Goal: Task Accomplishment & Management: Complete application form

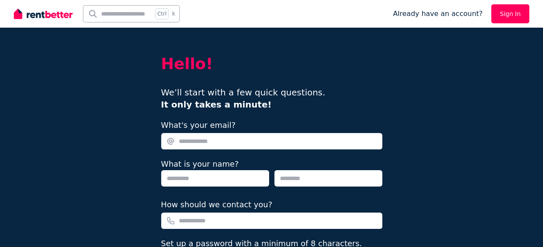
click at [236, 149] on input "What's your email?" at bounding box center [271, 141] width 221 height 16
click at [348, 100] on div "We’ll start with a few quick questions. It only takes a minute!" at bounding box center [271, 98] width 221 height 24
click at [216, 149] on input "What's your email?" at bounding box center [271, 141] width 221 height 16
type input "**********"
type input "*****"
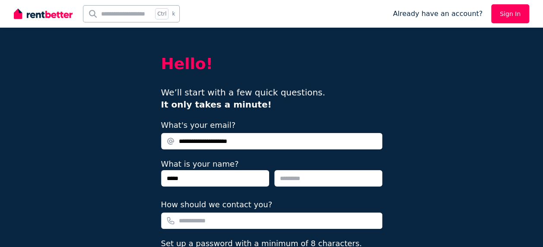
type input "*****"
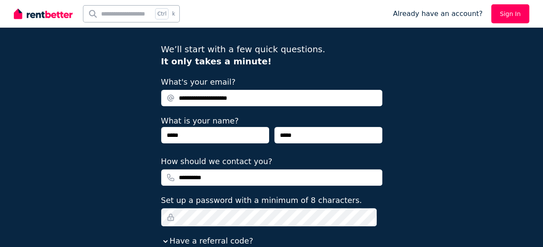
scroll to position [86, 0]
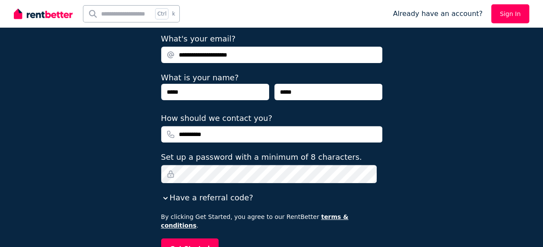
drag, startPoint x: 229, startPoint y: 163, endPoint x: 133, endPoint y: 171, distance: 95.7
click at [135, 171] on div "**********" at bounding box center [271, 113] width 543 height 398
type input "**********"
click at [367, 204] on fieldset "**********" at bounding box center [271, 118] width 221 height 171
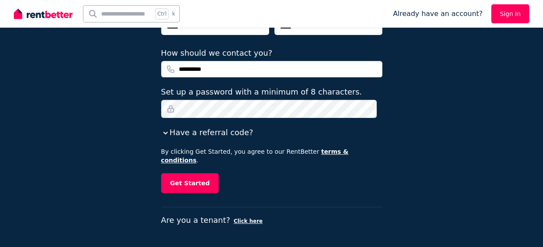
scroll to position [187, 0]
click at [181, 178] on button "Get Started" at bounding box center [190, 183] width 58 height 20
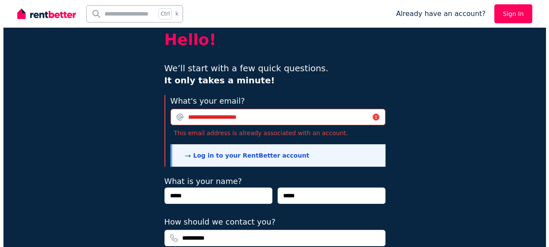
scroll to position [0, 0]
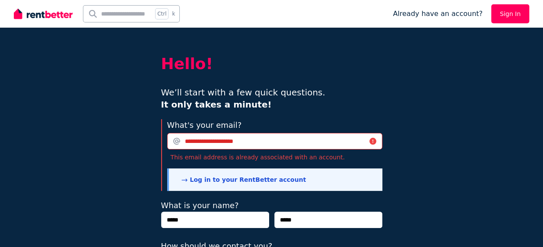
drag, startPoint x: 512, startPoint y: 4, endPoint x: 512, endPoint y: 11, distance: 6.9
click at [512, 7] on div "Already have an account? Sign In" at bounding box center [460, 14] width 136 height 28
click at [511, 11] on link "Sign In" at bounding box center [510, 13] width 38 height 19
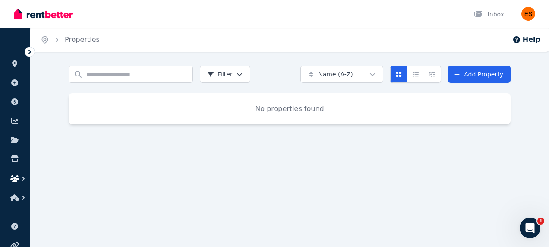
click at [18, 182] on icon "button" at bounding box center [14, 178] width 9 height 7
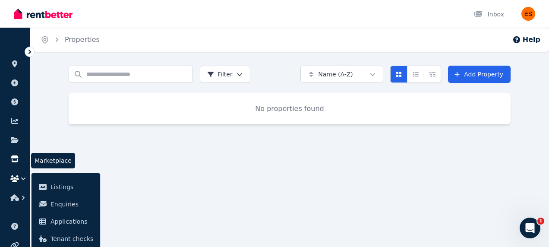
click at [18, 162] on icon at bounding box center [14, 158] width 9 height 7
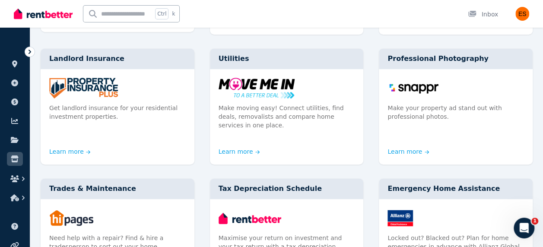
scroll to position [216, 0]
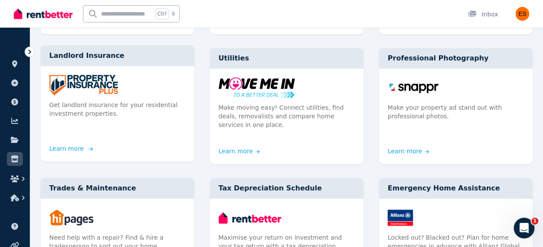
click at [91, 151] on icon at bounding box center [90, 148] width 5 height 5
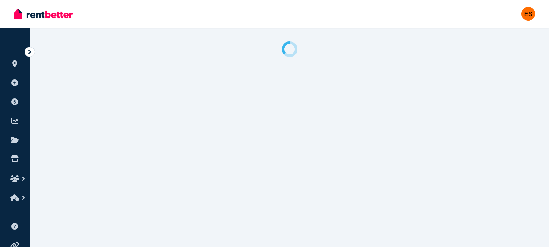
click at [28, 55] on icon at bounding box center [29, 51] width 9 height 9
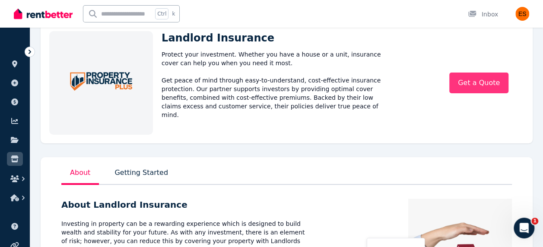
click at [471, 93] on link "Get a Quote" at bounding box center [478, 83] width 59 height 21
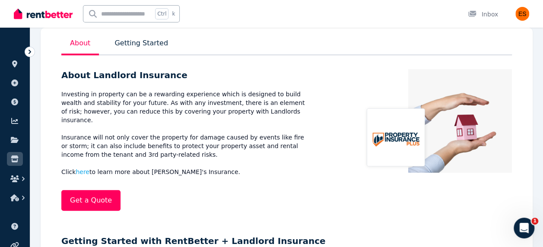
scroll to position [302, 0]
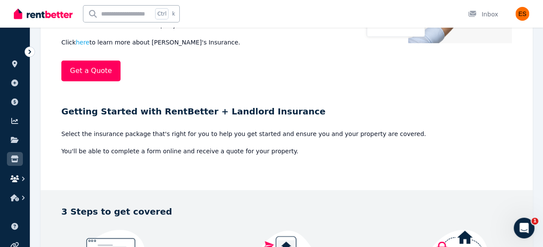
click at [19, 182] on icon "button" at bounding box center [14, 178] width 9 height 7
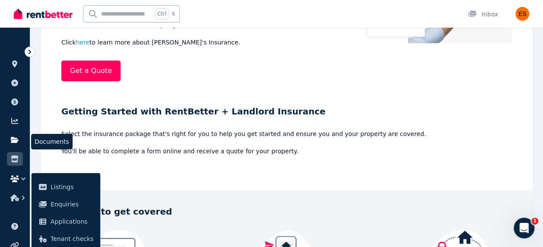
click at [19, 143] on icon at bounding box center [15, 140] width 8 height 6
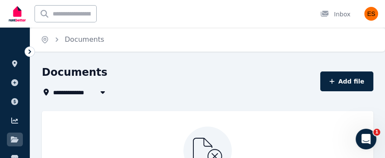
click at [80, 98] on span "All Properties" at bounding box center [81, 92] width 56 height 10
type input "**********"
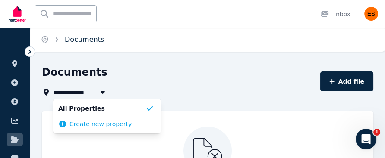
click at [91, 44] on link "Documents" at bounding box center [84, 39] width 39 height 8
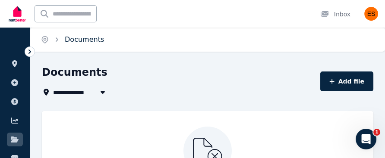
click at [98, 44] on link "Documents" at bounding box center [84, 39] width 39 height 8
click at [29, 54] on icon at bounding box center [29, 52] width 3 height 4
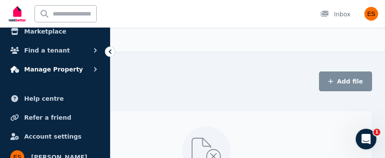
scroll to position [130, 0]
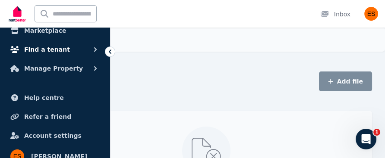
click at [100, 54] on icon "button" at bounding box center [95, 49] width 9 height 9
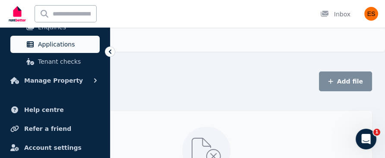
scroll to position [189, 0]
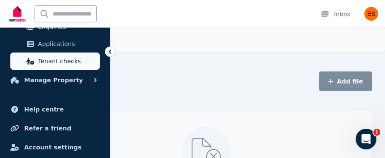
click at [66, 66] on span "Tenant checks" at bounding box center [67, 61] width 58 height 10
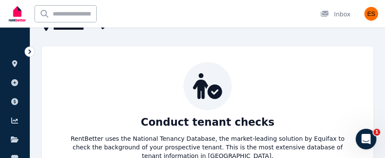
scroll to position [71, 0]
